Goal: Task Accomplishment & Management: Use online tool/utility

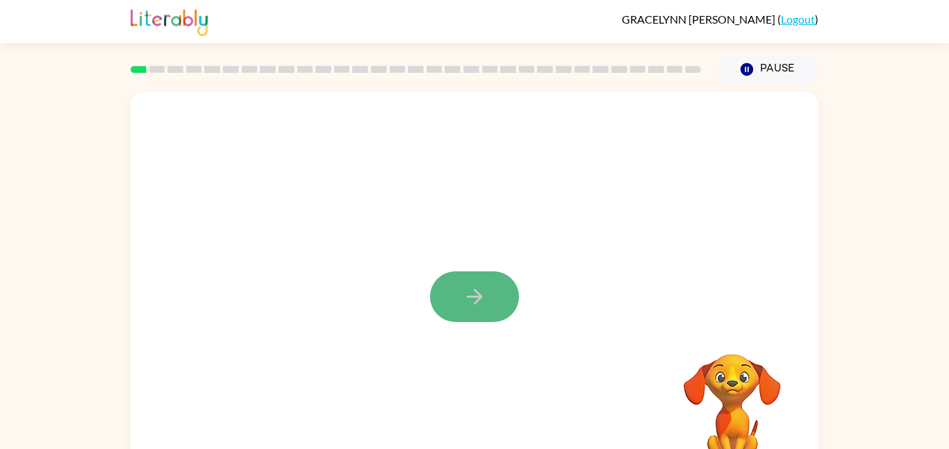
click at [497, 315] on button "button" at bounding box center [474, 297] width 89 height 51
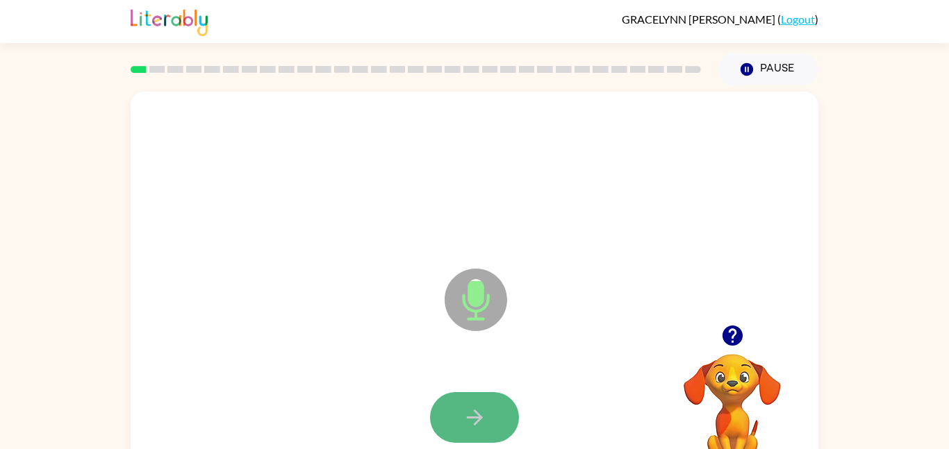
click at [471, 413] on icon "button" at bounding box center [475, 418] width 24 height 24
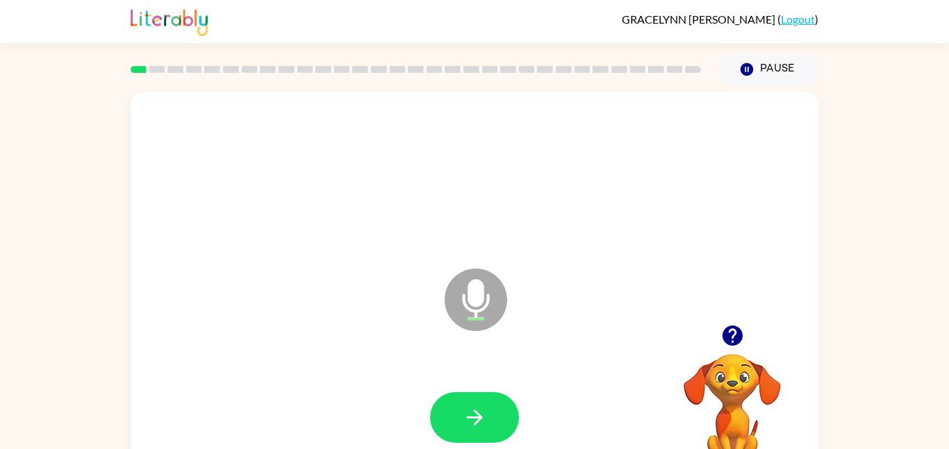
click at [472, 415] on icon "button" at bounding box center [475, 418] width 24 height 24
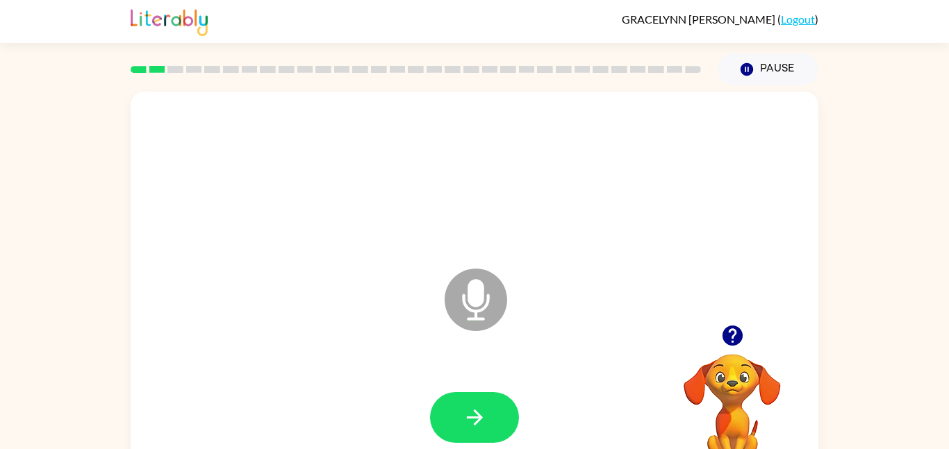
click at [472, 415] on icon "button" at bounding box center [475, 418] width 24 height 24
click at [472, 416] on icon "button" at bounding box center [475, 418] width 24 height 24
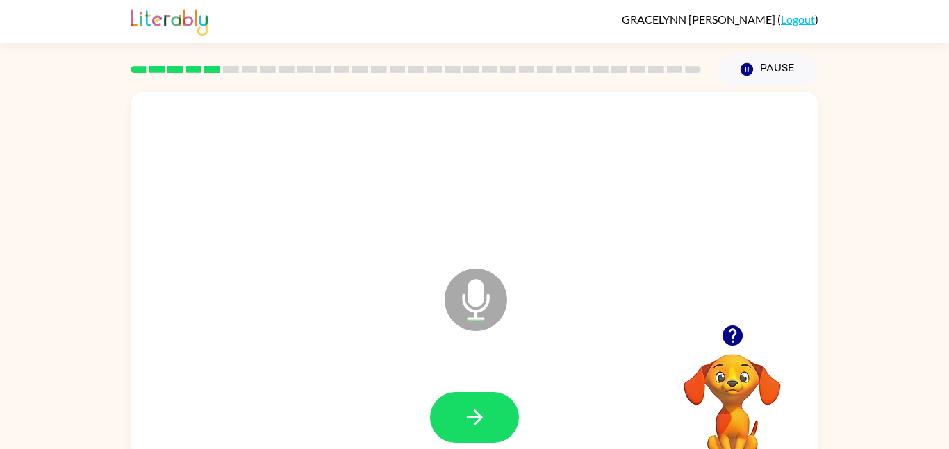
click at [472, 416] on icon "button" at bounding box center [475, 418] width 24 height 24
click at [495, 408] on button "button" at bounding box center [474, 417] width 89 height 51
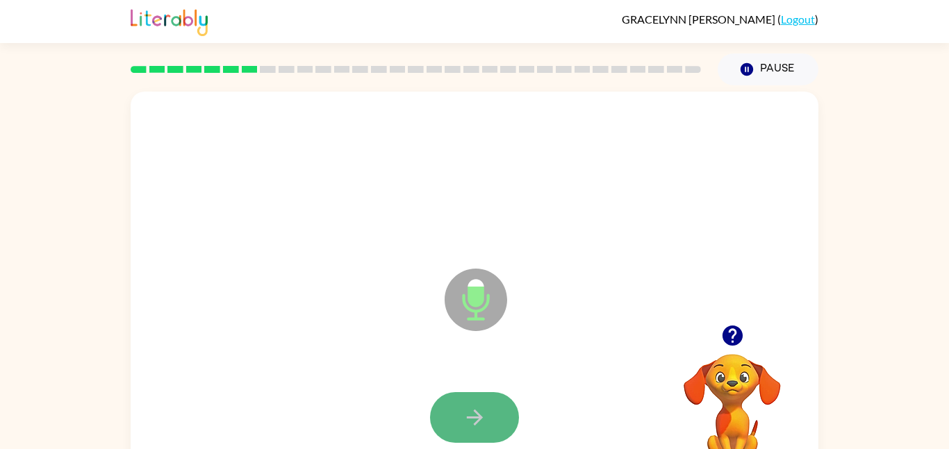
click at [492, 410] on button "button" at bounding box center [474, 417] width 89 height 51
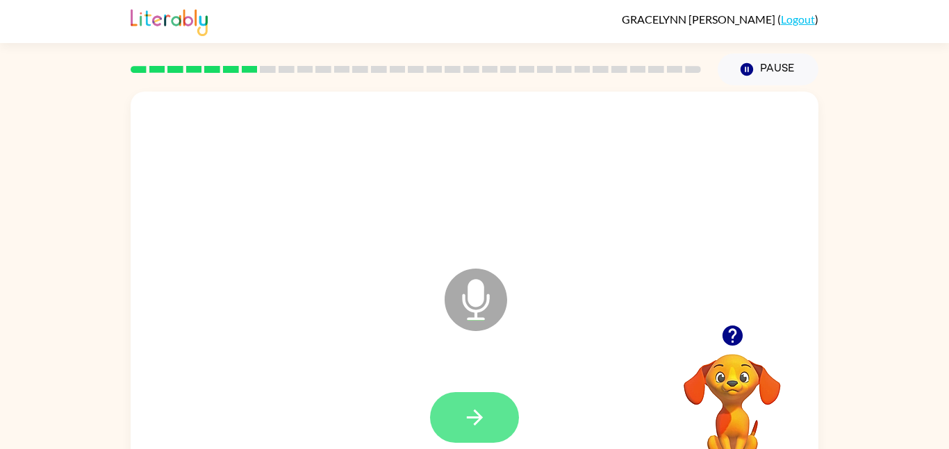
click at [492, 412] on button "button" at bounding box center [474, 417] width 89 height 51
click at [487, 408] on button "button" at bounding box center [474, 417] width 89 height 51
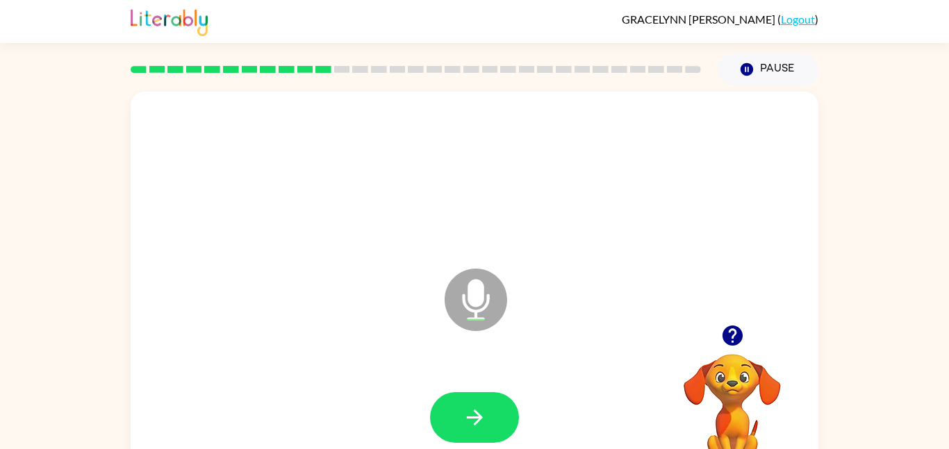
click at [487, 408] on button "button" at bounding box center [474, 417] width 89 height 51
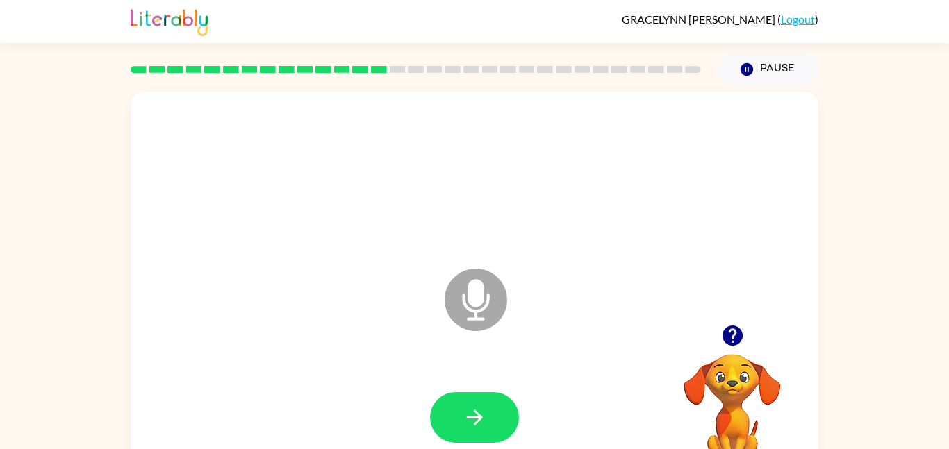
click at [487, 408] on button "button" at bounding box center [474, 417] width 89 height 51
click at [484, 385] on div at bounding box center [474, 418] width 660 height 114
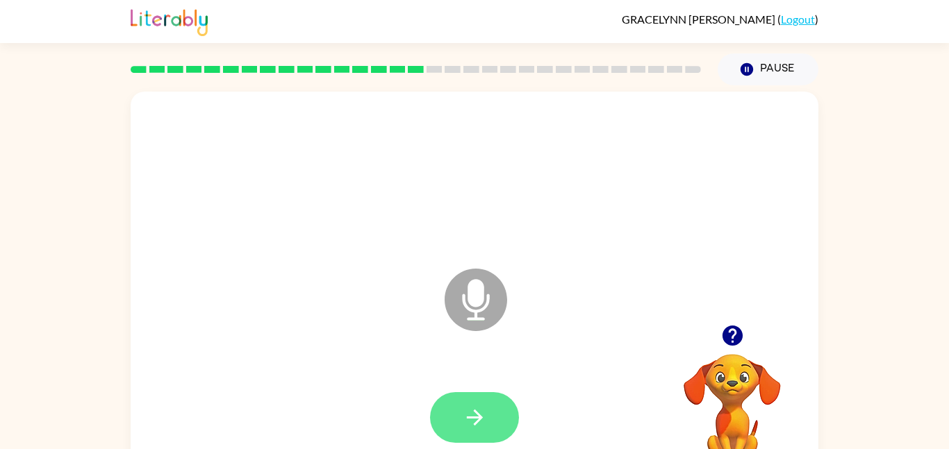
click at [480, 406] on icon "button" at bounding box center [475, 418] width 24 height 24
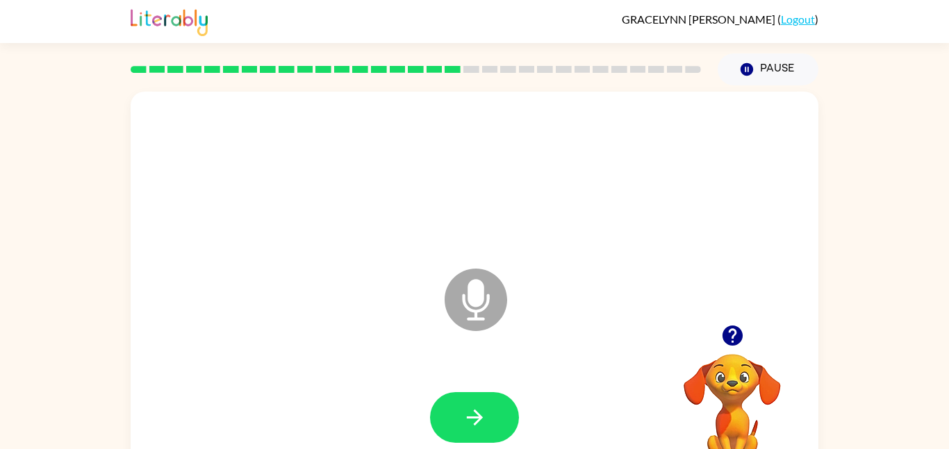
click at [480, 406] on icon "button" at bounding box center [475, 418] width 24 height 24
click at [481, 406] on icon "button" at bounding box center [475, 418] width 24 height 24
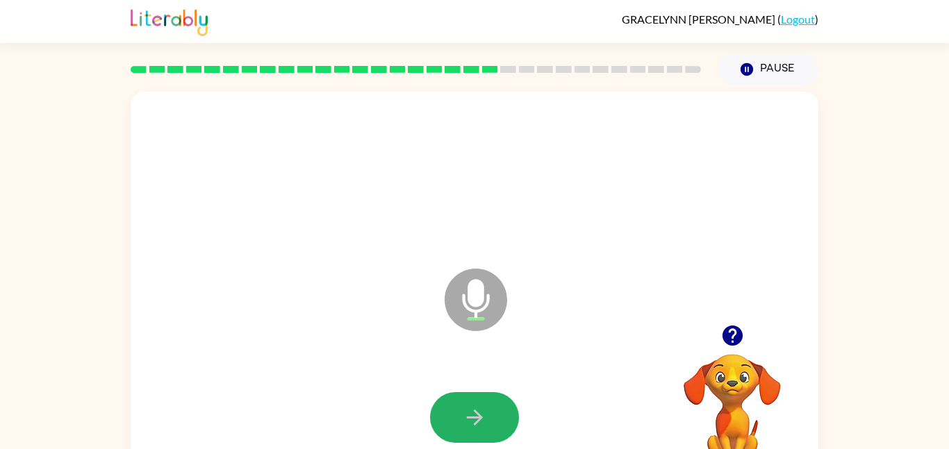
click at [481, 406] on icon "button" at bounding box center [475, 418] width 24 height 24
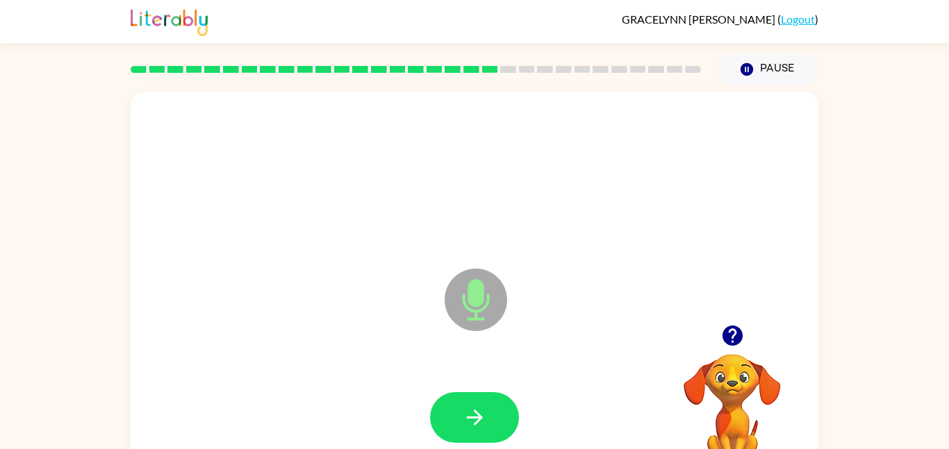
click at [481, 406] on icon "button" at bounding box center [475, 418] width 24 height 24
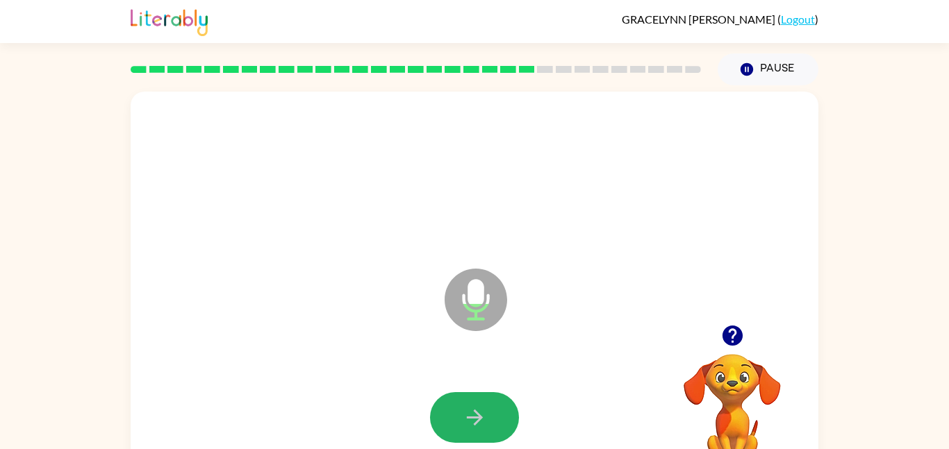
click at [481, 406] on icon "button" at bounding box center [475, 418] width 24 height 24
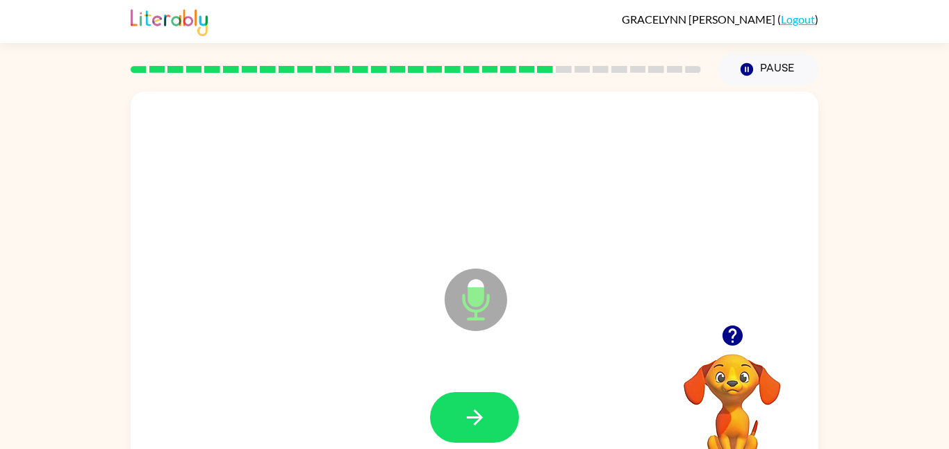
click at [481, 406] on icon "button" at bounding box center [475, 418] width 24 height 24
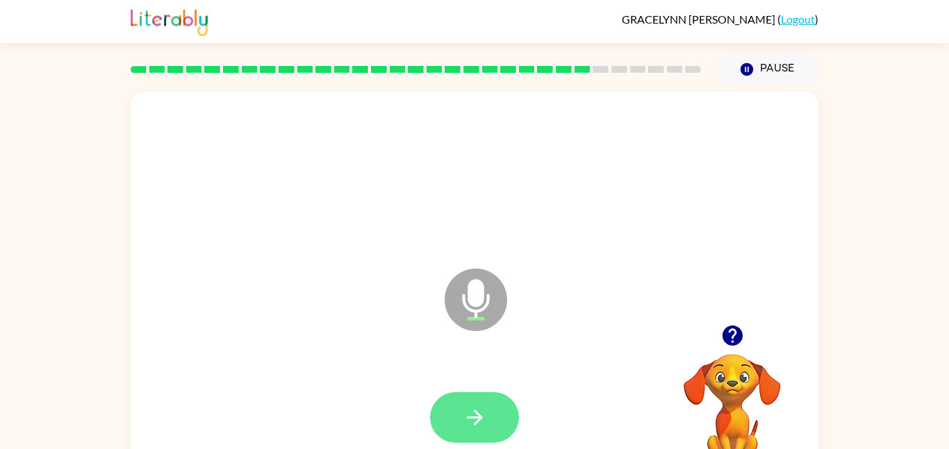
click at [481, 406] on icon "button" at bounding box center [475, 418] width 24 height 24
click at [480, 399] on button "button" at bounding box center [474, 417] width 89 height 51
click at [481, 401] on button "button" at bounding box center [474, 417] width 89 height 51
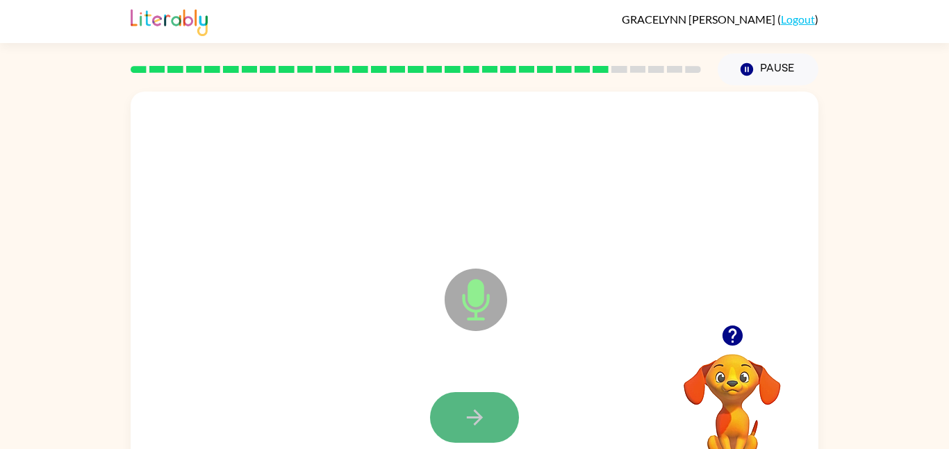
click at [481, 401] on button "button" at bounding box center [474, 417] width 89 height 51
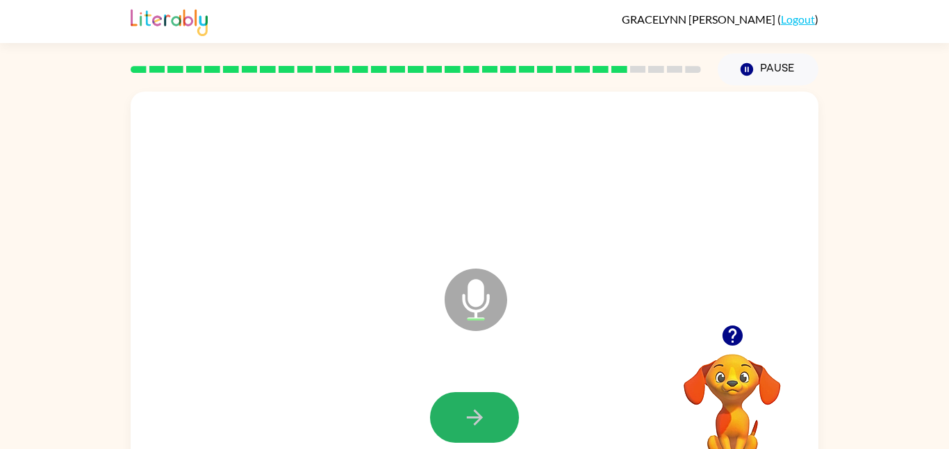
click at [474, 411] on icon "button" at bounding box center [474, 418] width 16 height 16
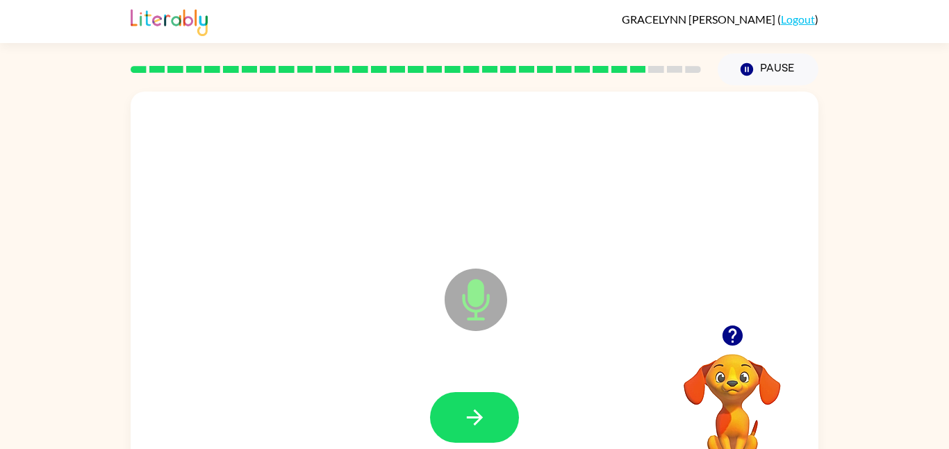
click at [474, 411] on icon "button" at bounding box center [474, 418] width 16 height 16
click at [533, 431] on div at bounding box center [474, 418] width 660 height 114
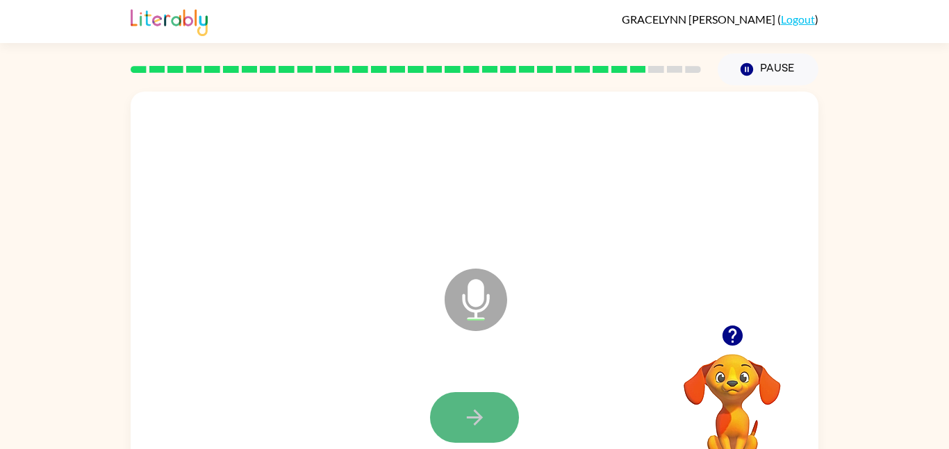
click at [461, 416] on button "button" at bounding box center [474, 417] width 89 height 51
click at [463, 413] on icon "button" at bounding box center [475, 418] width 24 height 24
click at [476, 427] on icon "button" at bounding box center [475, 418] width 24 height 24
click at [473, 431] on button "button" at bounding box center [474, 417] width 89 height 51
click at [463, 415] on icon "button" at bounding box center [475, 418] width 24 height 24
